Goal: Transaction & Acquisition: Purchase product/service

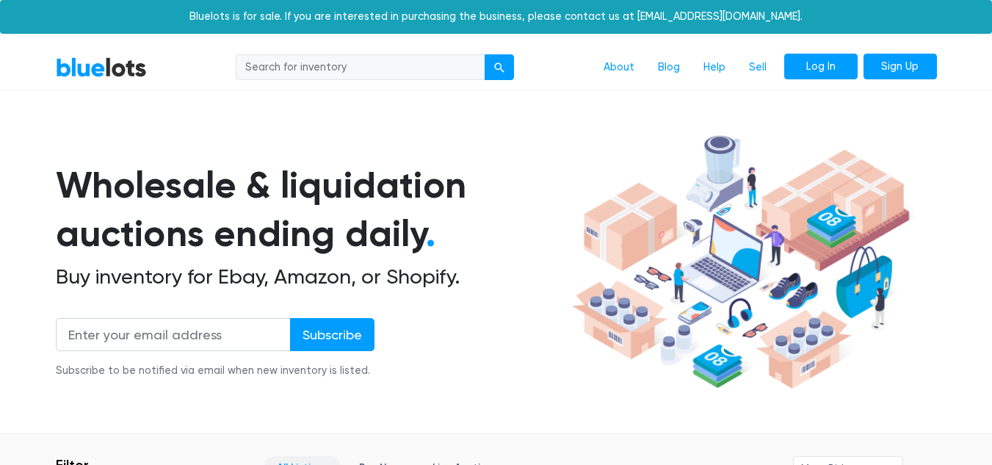
click at [824, 61] on link "Log In" at bounding box center [820, 67] width 73 height 26
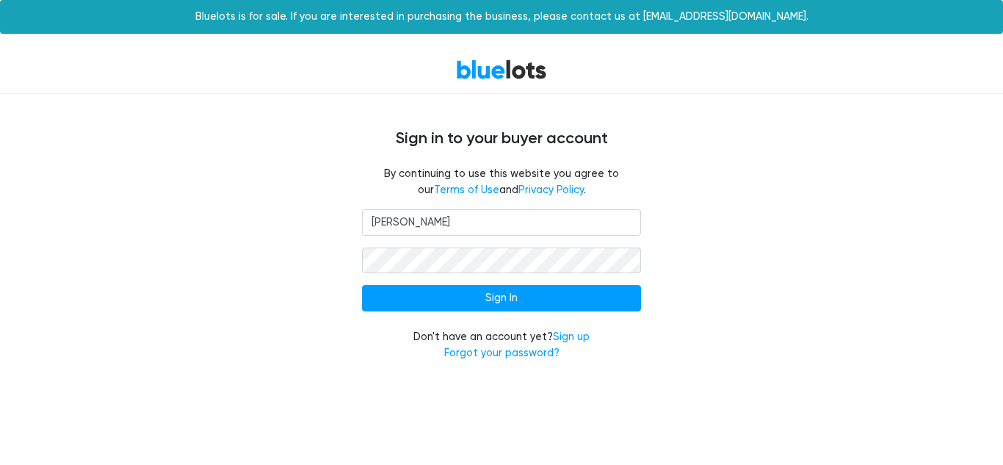
type input "annsgarage717@gmail.com"
click at [362, 285] on input "Sign In" at bounding box center [501, 298] width 279 height 26
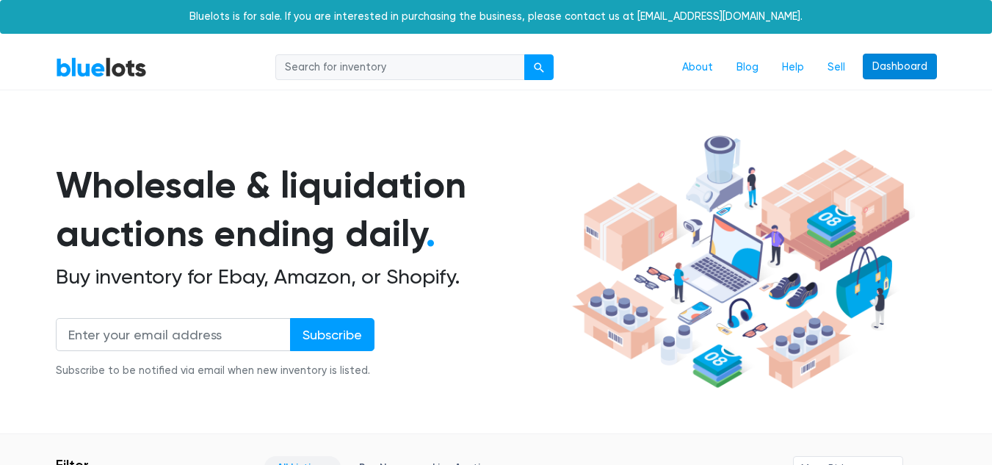
click at [900, 62] on link "Dashboard" at bounding box center [900, 67] width 74 height 26
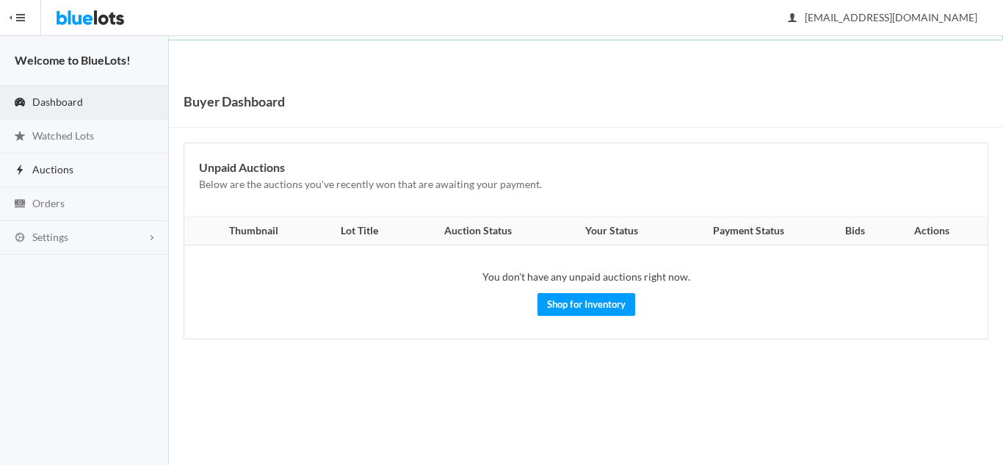
click at [40, 171] on span "Auctions" at bounding box center [52, 169] width 41 height 12
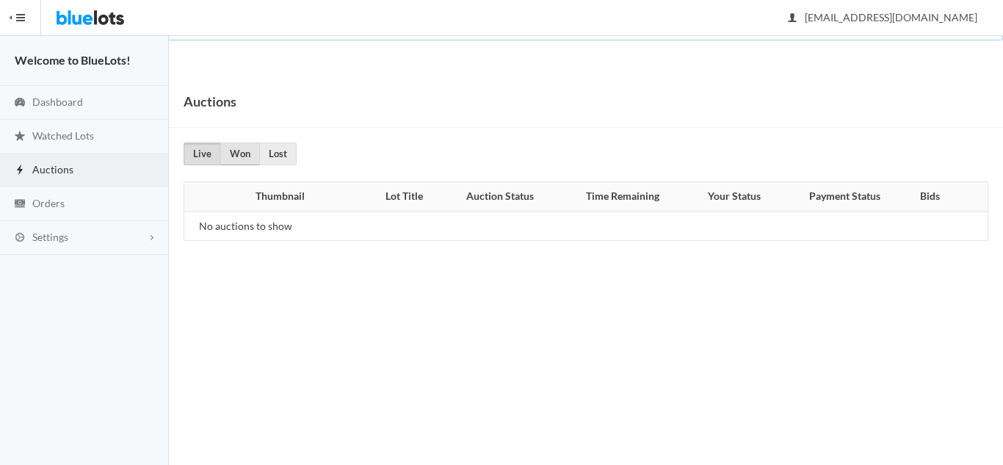
click at [245, 159] on link "Won" at bounding box center [240, 153] width 40 height 23
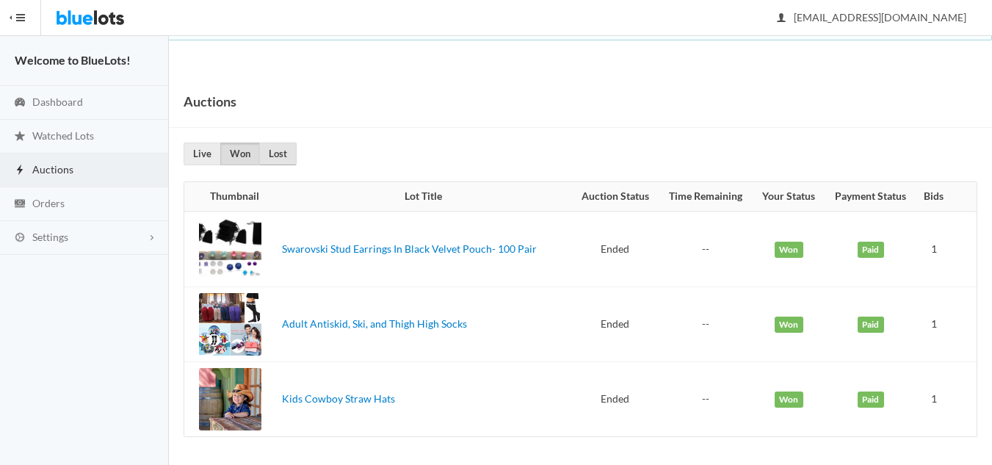
click at [284, 152] on link "Lost" at bounding box center [277, 153] width 37 height 23
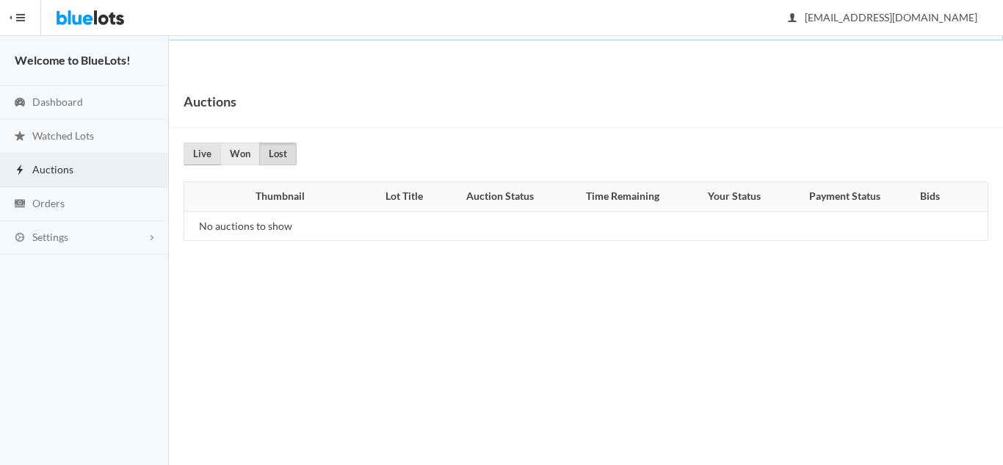
click at [193, 148] on link "Live" at bounding box center [202, 153] width 37 height 23
click at [240, 156] on link "Won" at bounding box center [240, 153] width 40 height 23
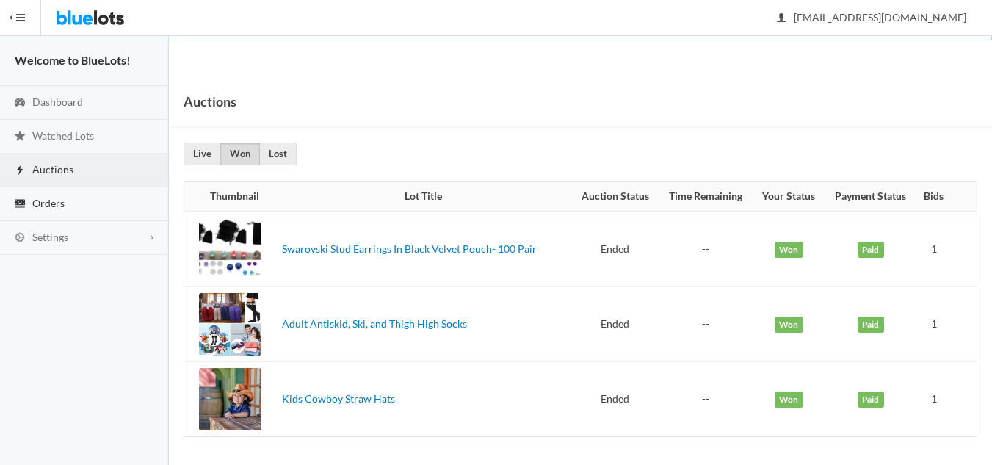
click at [44, 206] on span "Orders" at bounding box center [48, 203] width 32 height 12
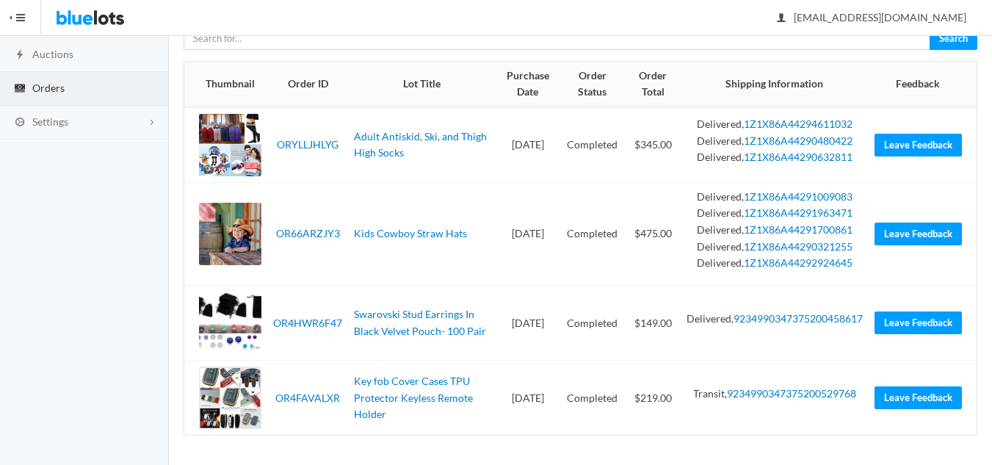
scroll to position [244, 0]
click at [772, 399] on link "9234990347375200529768" at bounding box center [791, 393] width 129 height 12
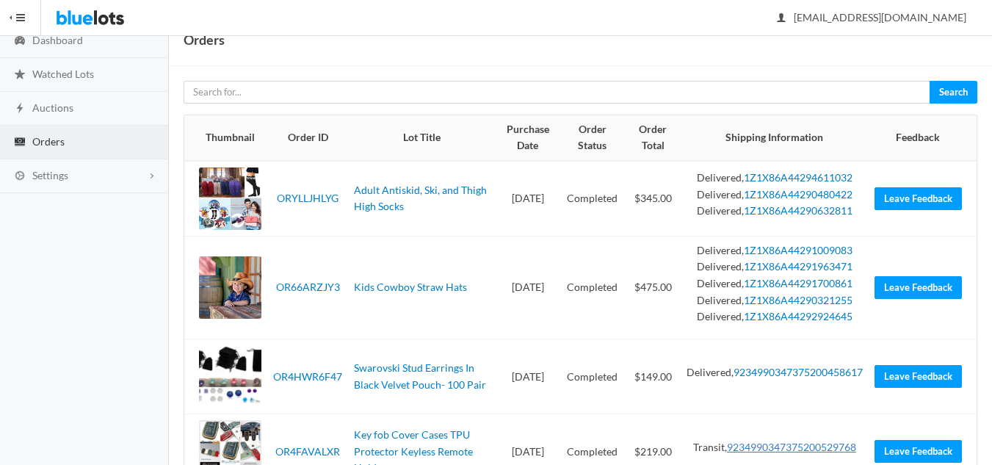
scroll to position [0, 0]
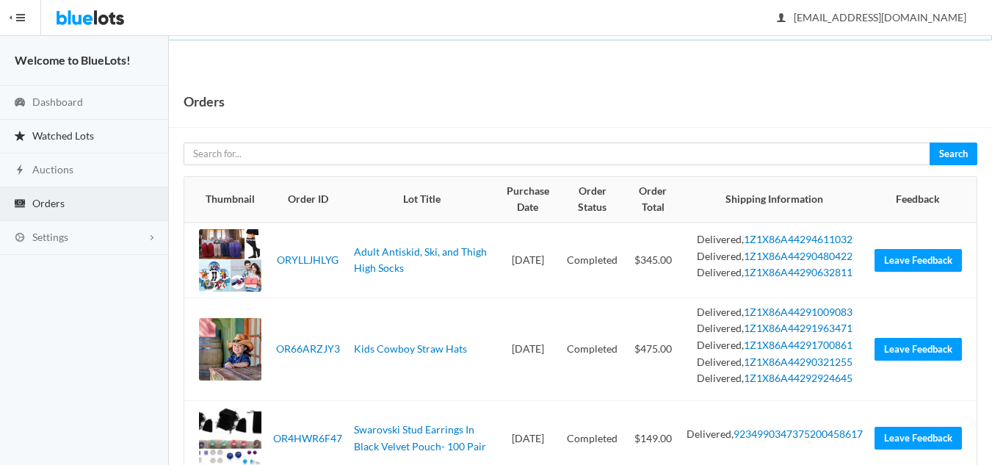
click at [65, 132] on span "Watched Lots" at bounding box center [63, 135] width 62 height 12
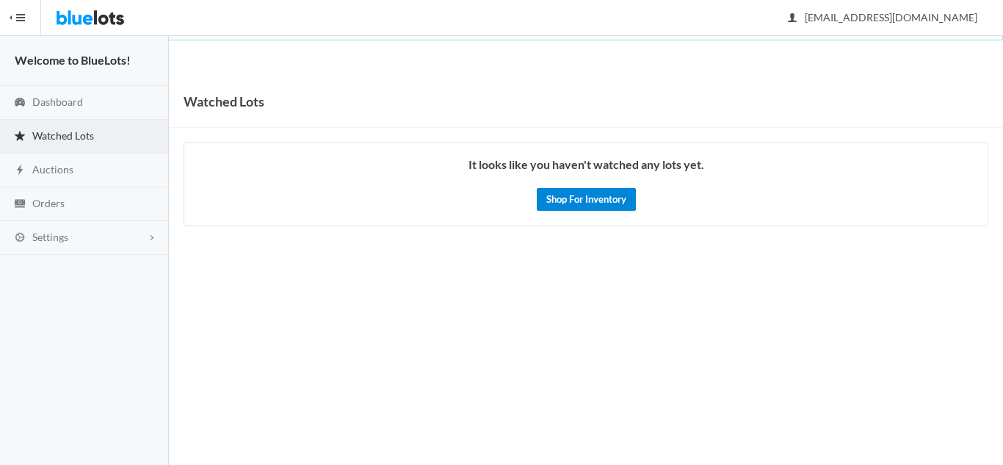
click at [587, 201] on link "Shop For Inventory" at bounding box center [586, 199] width 99 height 23
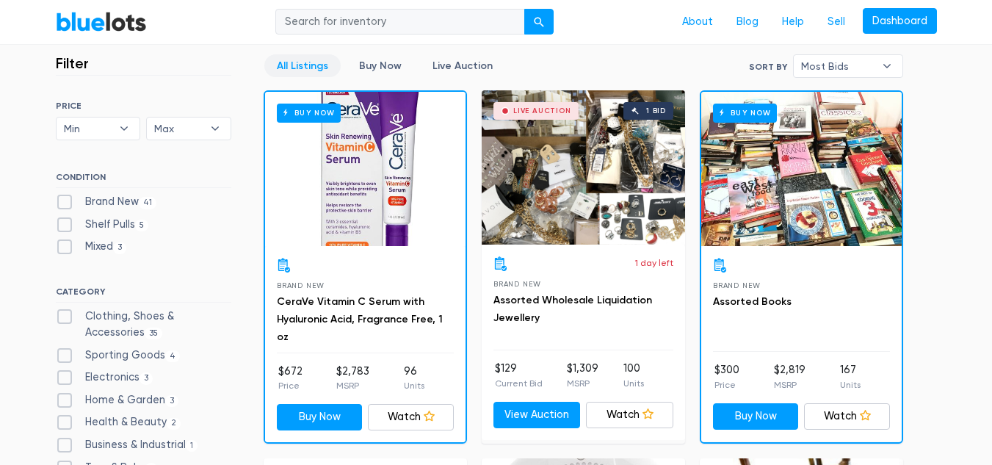
scroll to position [411, 0]
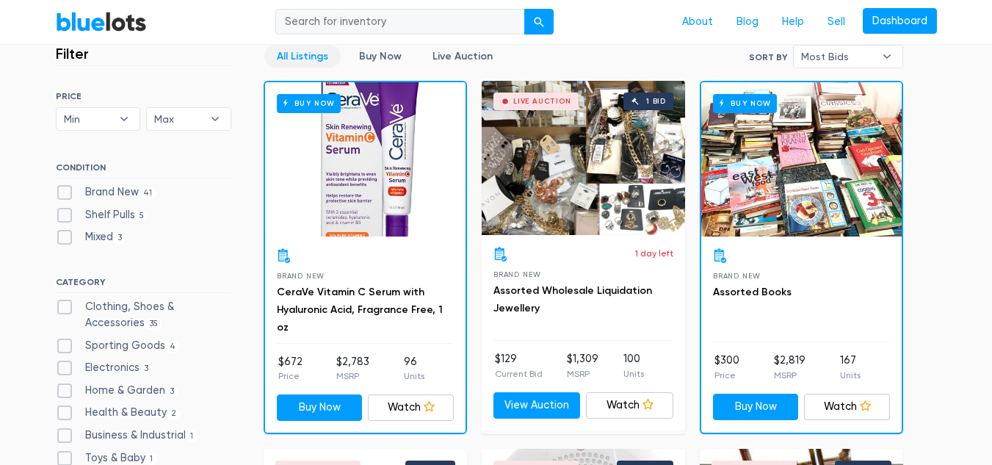
click at [63, 211] on label "Shelf Pulls 5" at bounding box center [102, 215] width 93 height 16
click at [63, 211] on Pulls"] "Shelf Pulls 5" at bounding box center [61, 212] width 10 height 10
checkbox Pulls"] "true"
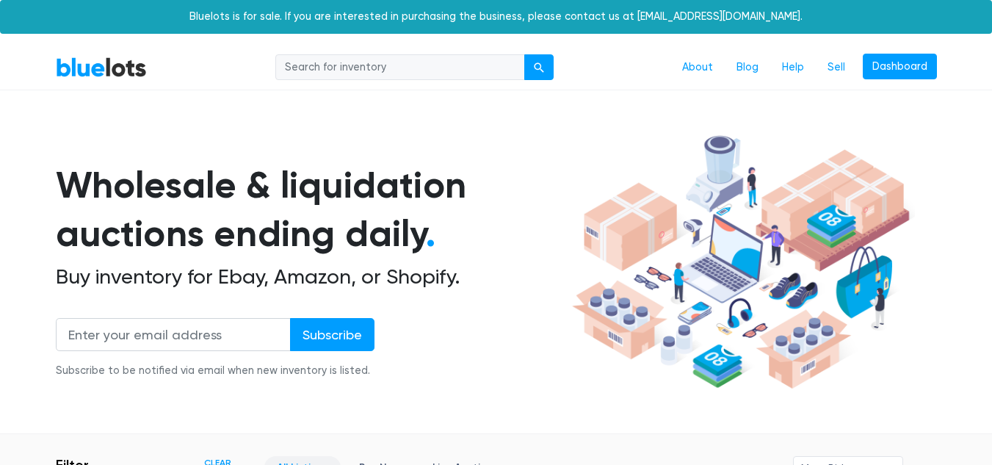
click at [991, 393] on section "Wholesale & liquidation auctions ending daily . Buy inventory for Ebay, Amazon,…" at bounding box center [496, 281] width 992 height 306
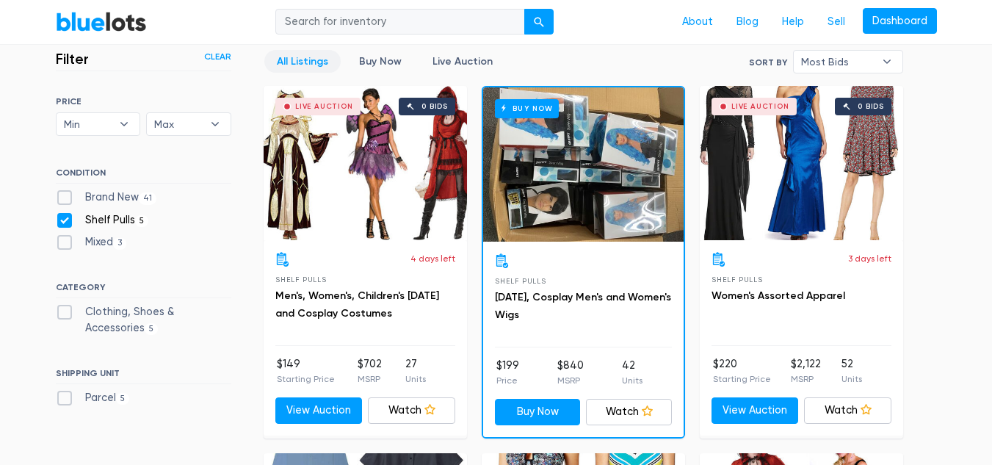
click at [61, 217] on label "Shelf Pulls 5" at bounding box center [102, 220] width 93 height 16
click at [61, 217] on Pulls"] "Shelf Pulls 5" at bounding box center [61, 217] width 10 height 10
checkbox Pulls"] "false"
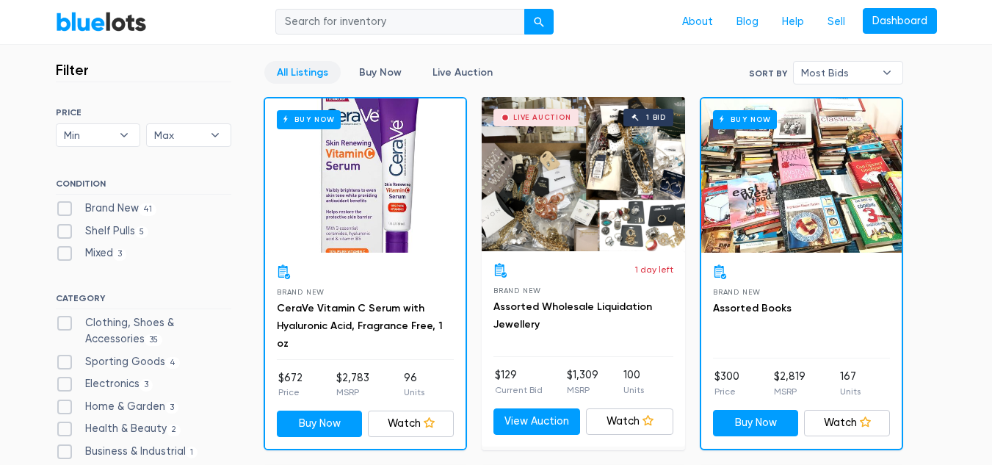
scroll to position [395, 0]
click at [56, 211] on label "Brand New 41" at bounding box center [106, 208] width 101 height 16
click at [56, 210] on New"] "Brand New 41" at bounding box center [61, 205] width 10 height 10
checkbox New"] "true"
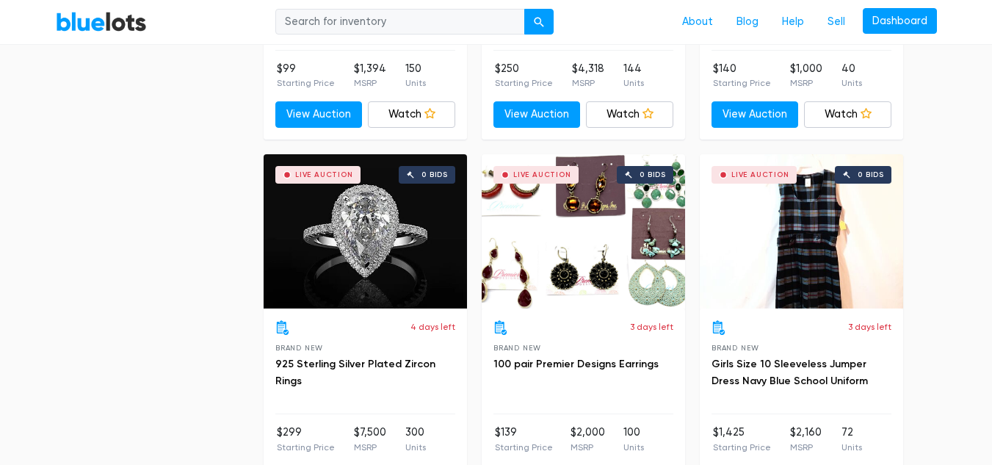
scroll to position [2530, 0]
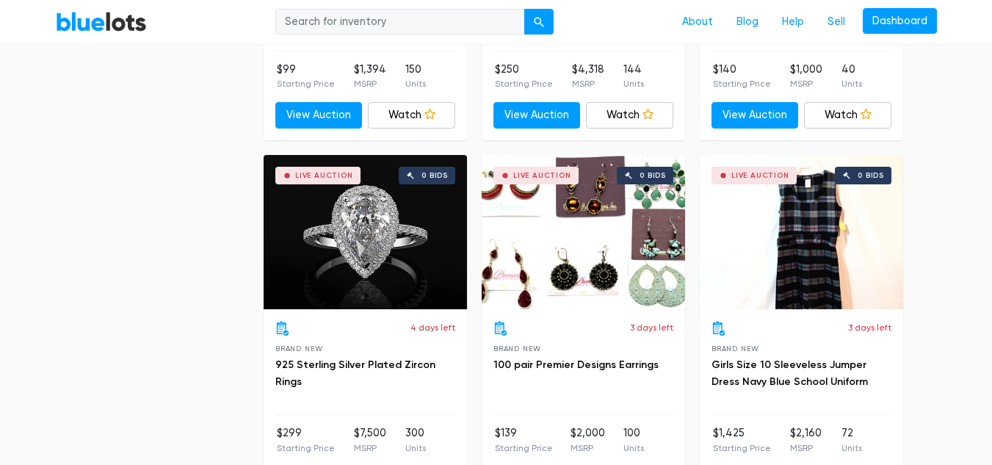
click at [587, 215] on div "Live Auction 0 bids" at bounding box center [583, 232] width 203 height 154
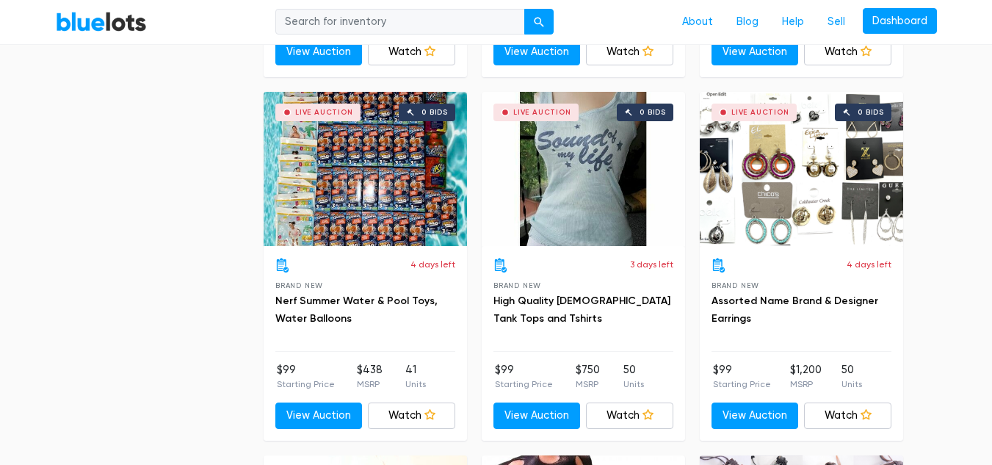
scroll to position [3694, 0]
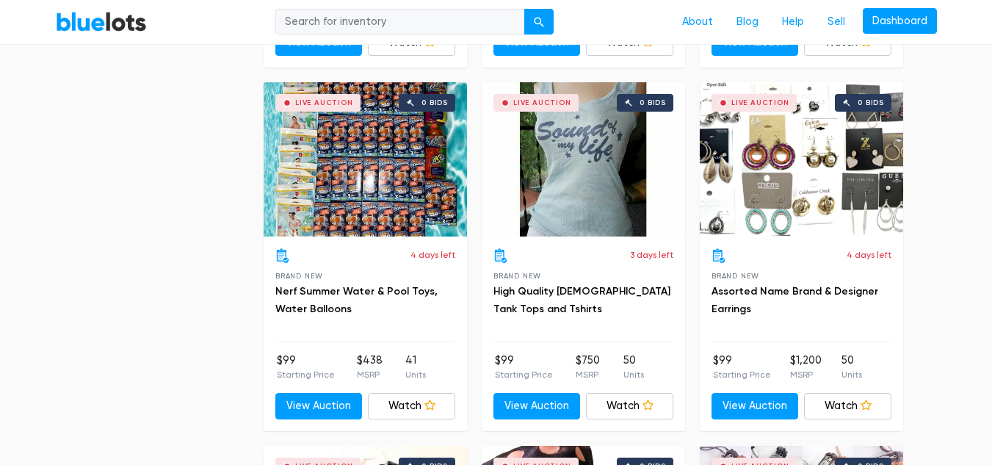
click at [774, 173] on div "Live Auction 0 bids" at bounding box center [801, 159] width 203 height 154
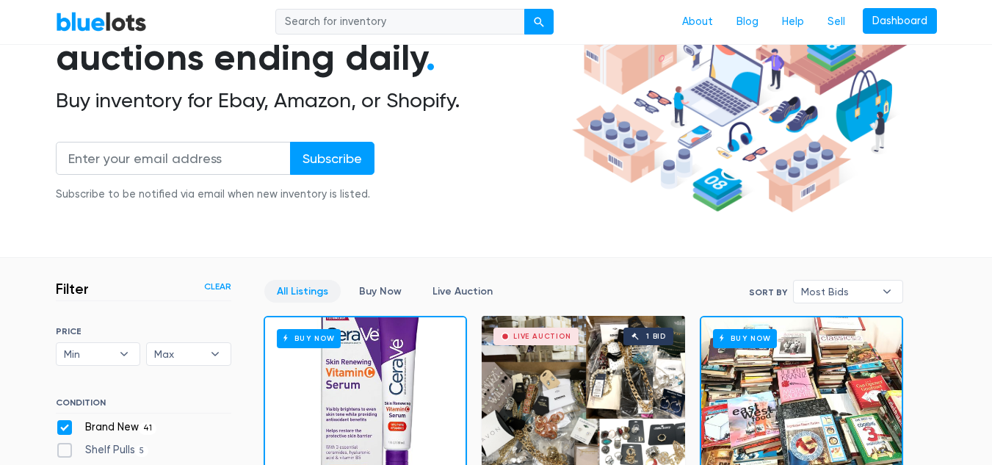
scroll to position [0, 0]
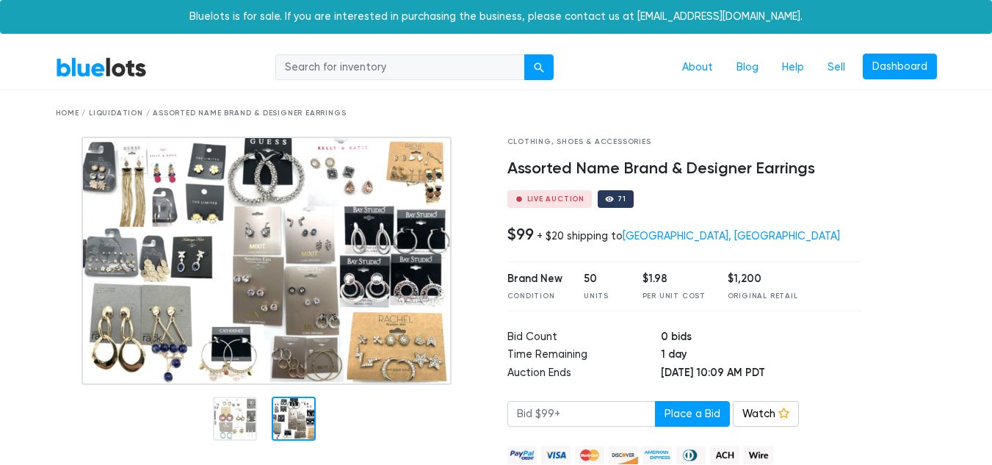
click at [299, 415] on div at bounding box center [294, 418] width 44 height 44
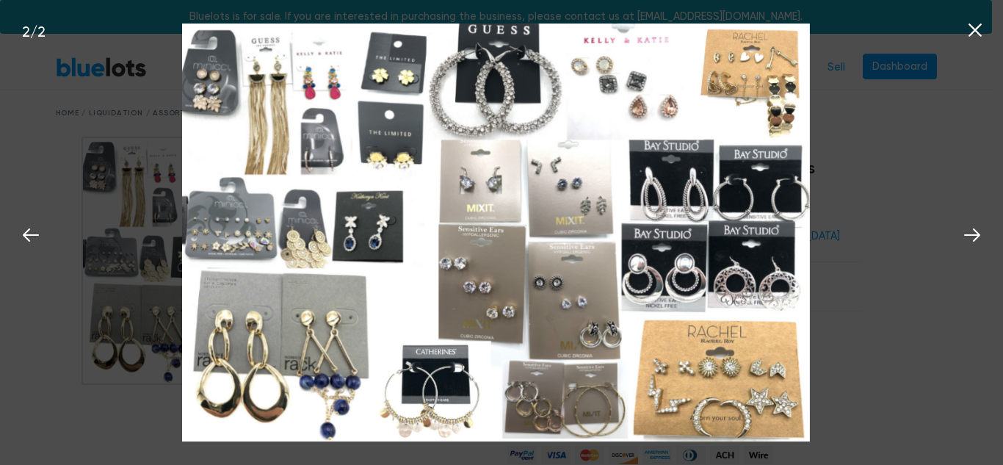
click at [979, 31] on icon at bounding box center [975, 30] width 22 height 22
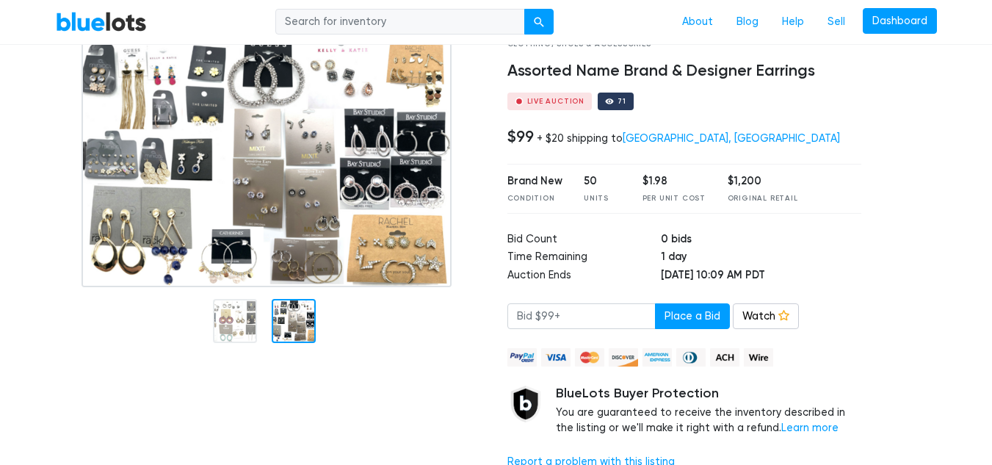
scroll to position [100, 0]
